Goal: Information Seeking & Learning: Learn about a topic

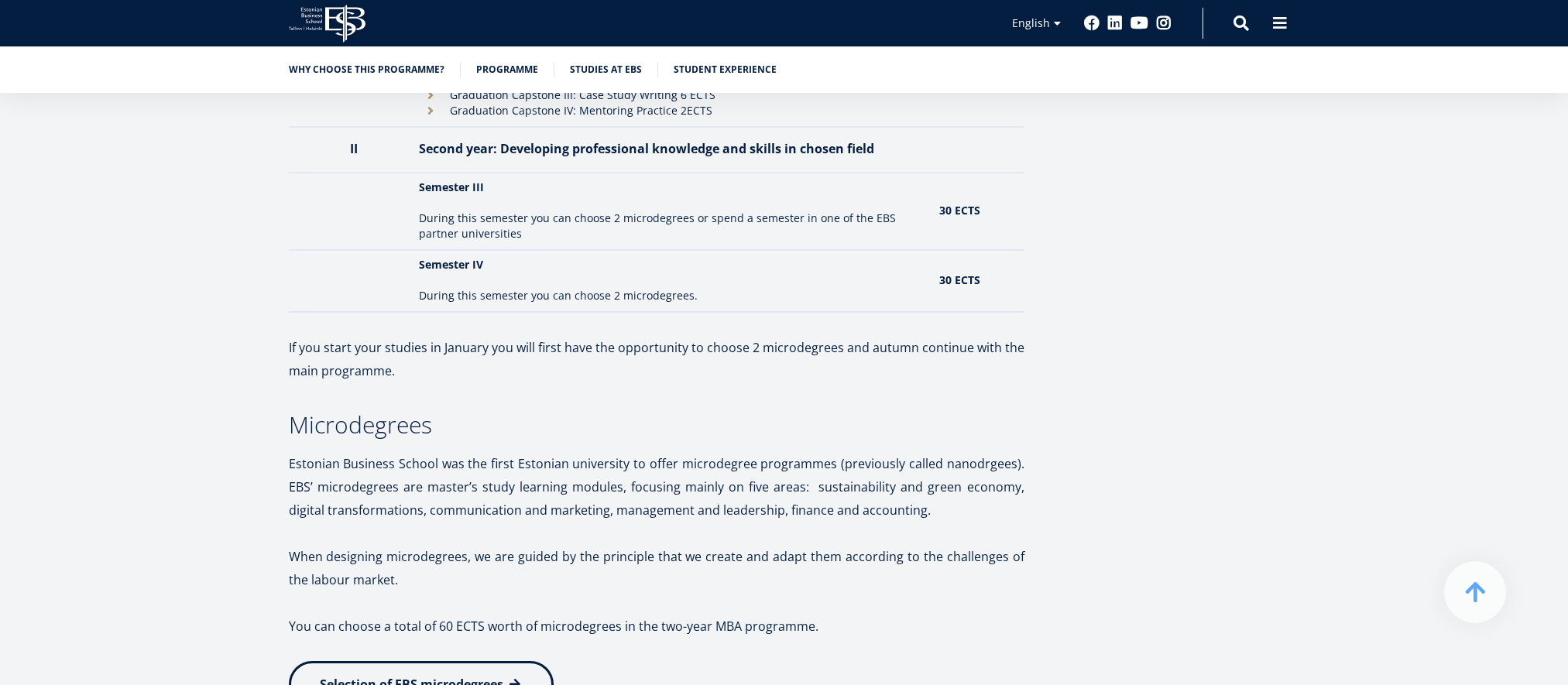
scroll to position [2168, 0]
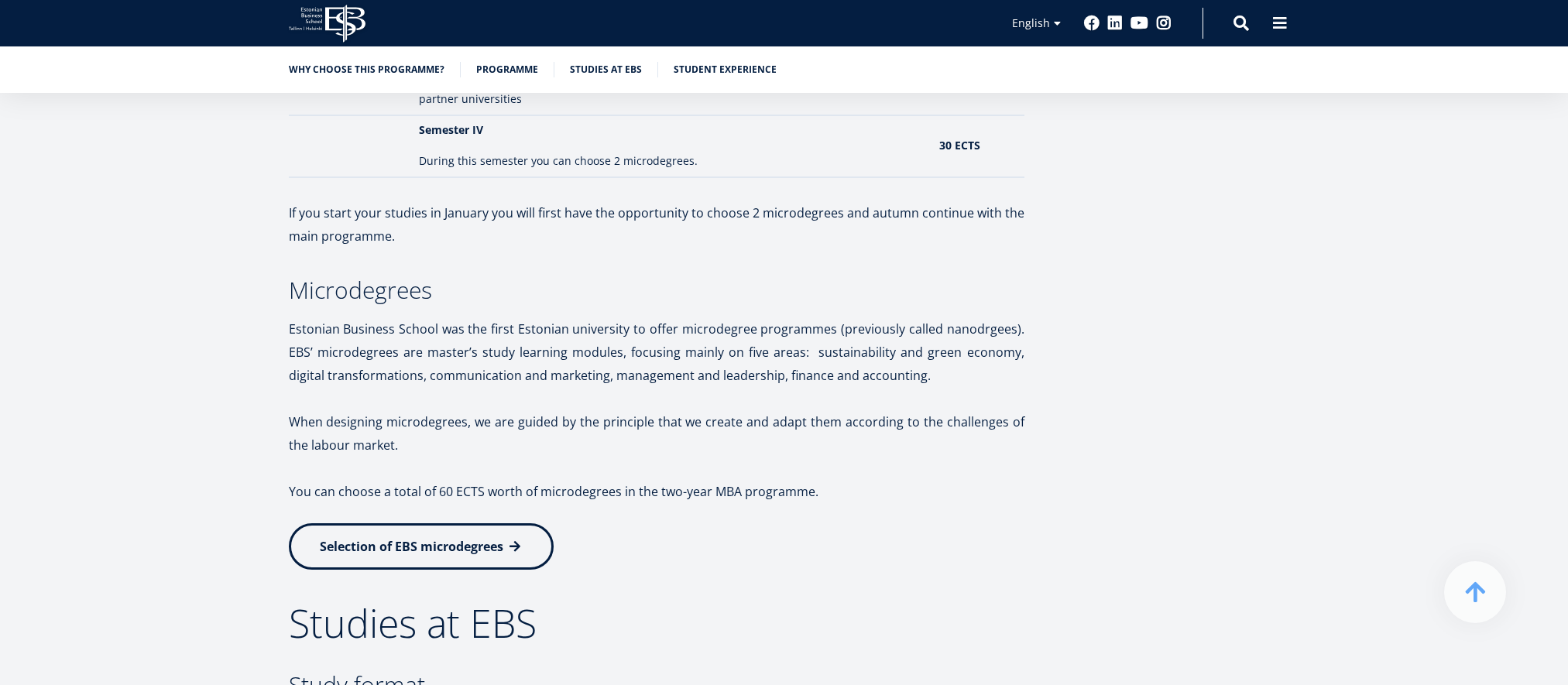
click at [484, 555] on link "Selection of EBS microdegrees" at bounding box center [421, 546] width 265 height 46
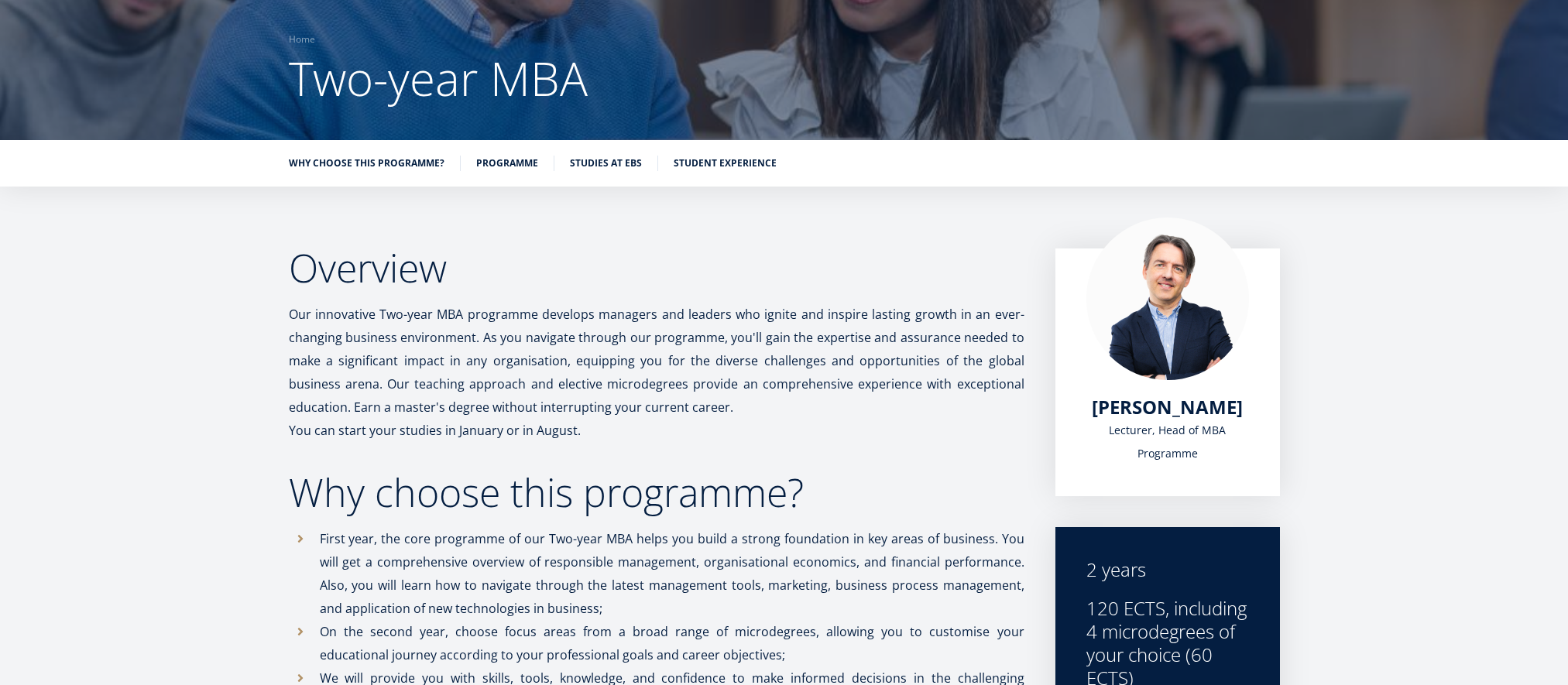
scroll to position [109, 0]
click at [595, 167] on link "Studies at EBS" at bounding box center [605, 161] width 72 height 15
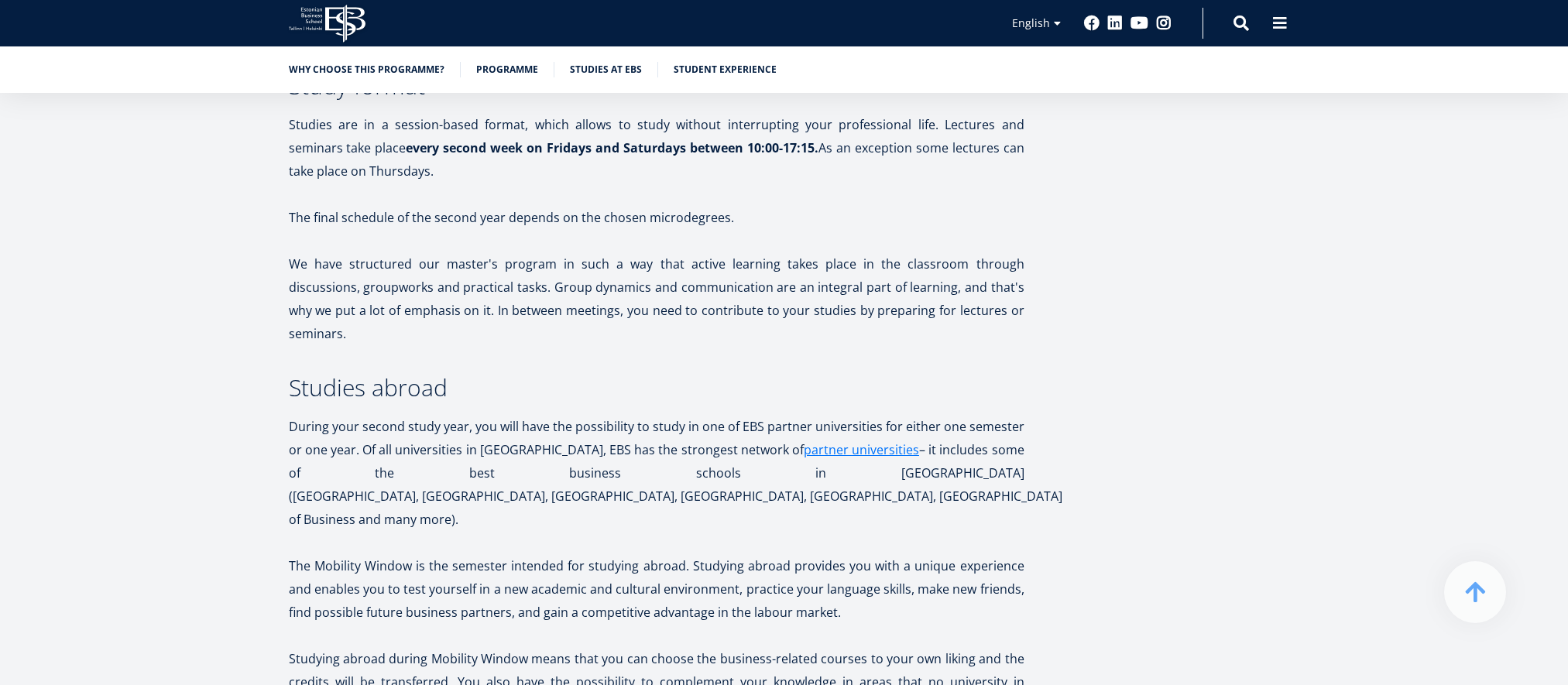
scroll to position [2432, 0]
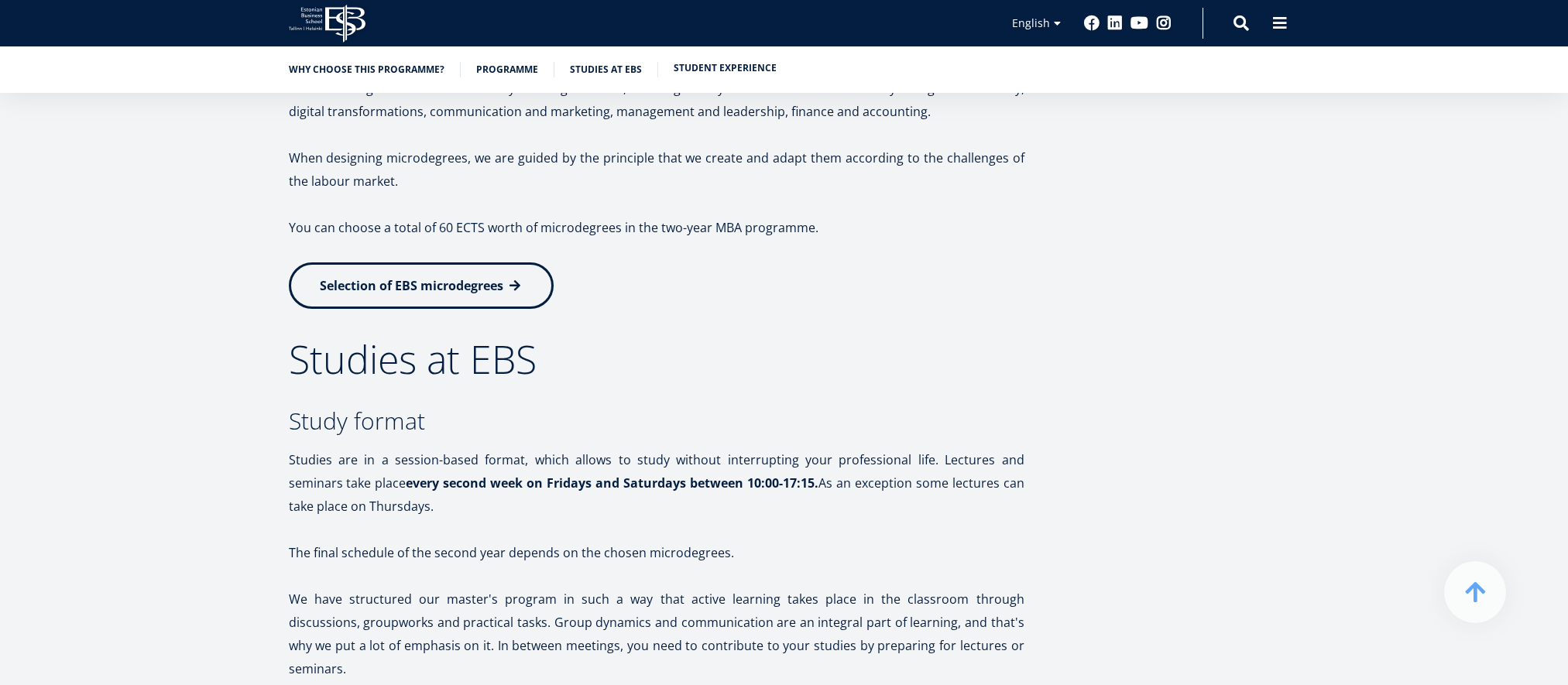
click at [690, 72] on link "Student experience" at bounding box center [725, 68] width 103 height 15
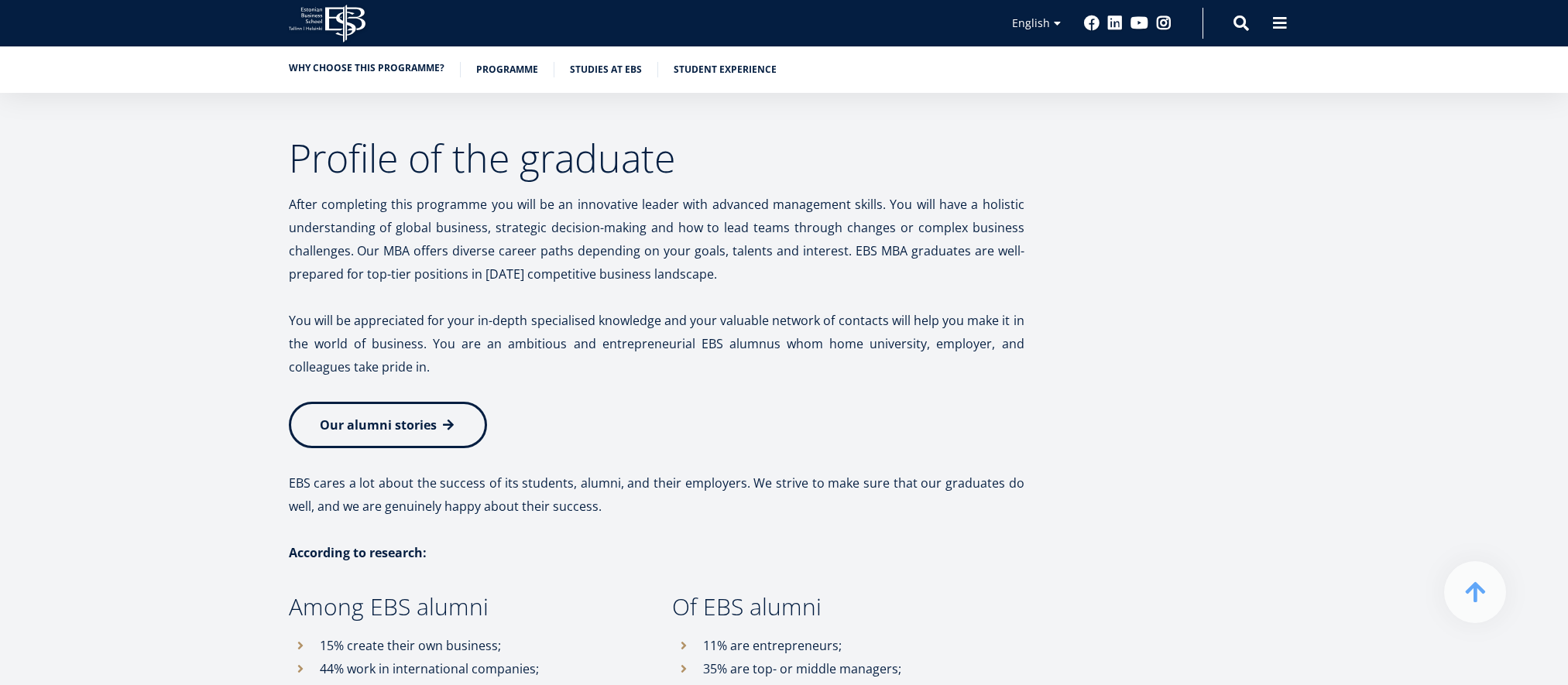
click at [385, 70] on link "Why choose this programme?" at bounding box center [367, 68] width 156 height 15
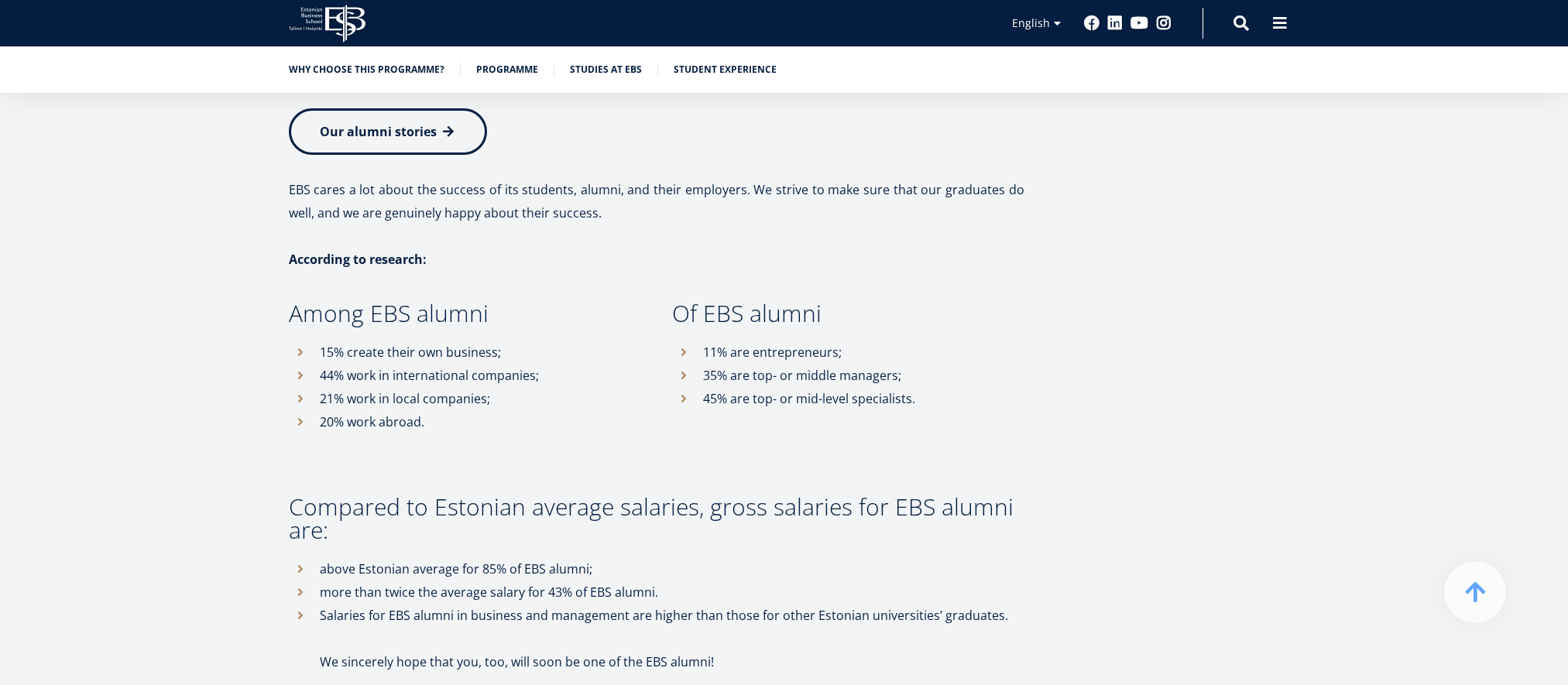
scroll to position [8077, 0]
